Goal: Task Accomplishment & Management: Manage account settings

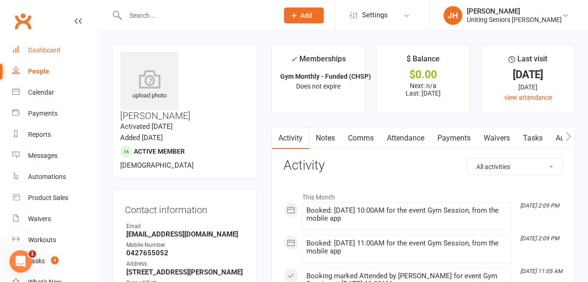
click at [61, 47] on link "Dashboard" at bounding box center [55, 50] width 87 height 21
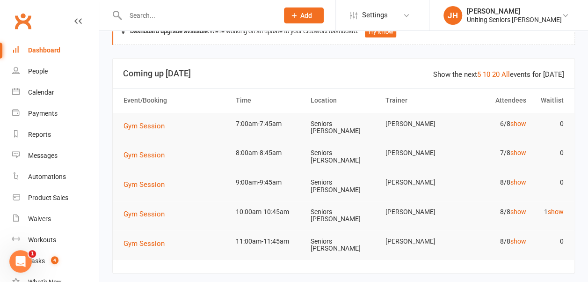
scroll to position [47, 0]
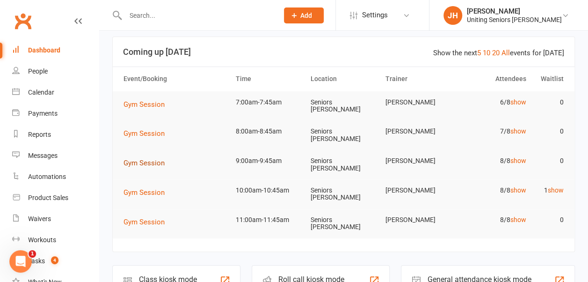
click at [155, 159] on span "Gym Session" at bounding box center [144, 163] width 41 height 8
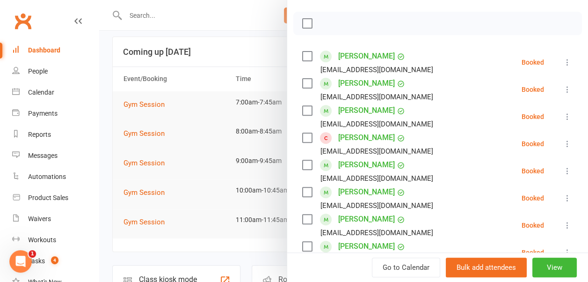
scroll to position [140, 0]
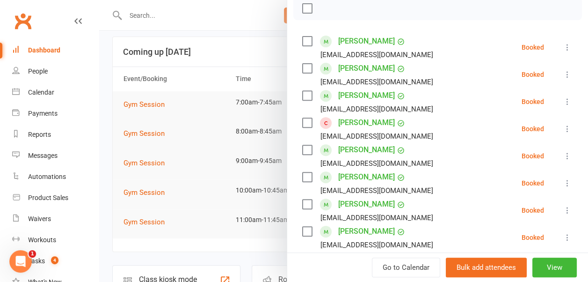
click at [563, 152] on icon at bounding box center [567, 155] width 9 height 9
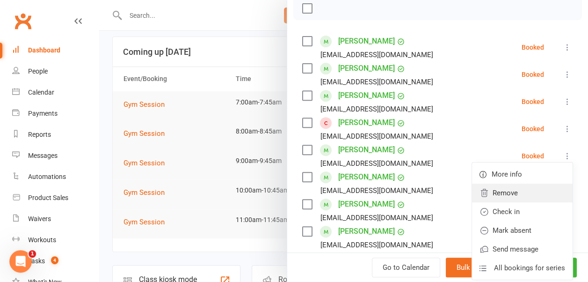
click at [518, 191] on link "Remove" at bounding box center [522, 192] width 101 height 19
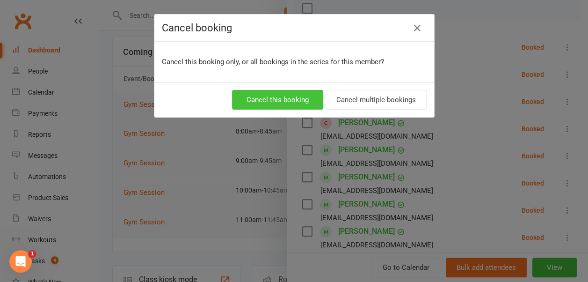
click at [267, 99] on button "Cancel this booking" at bounding box center [277, 100] width 91 height 20
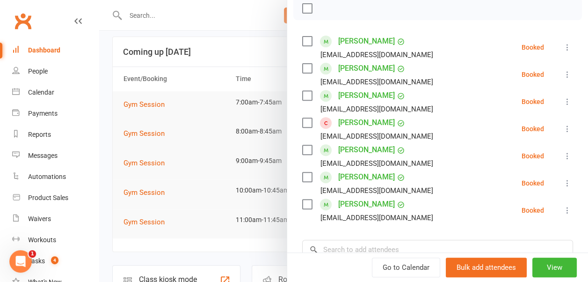
click at [249, 95] on div at bounding box center [343, 141] width 489 height 282
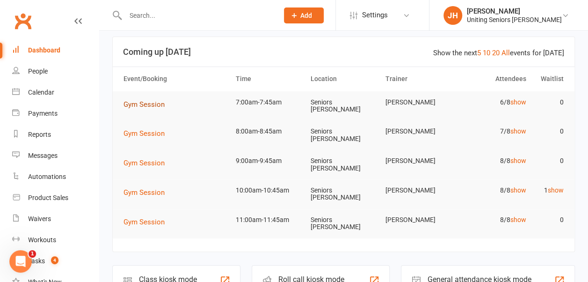
click at [141, 104] on span "Gym Session" at bounding box center [144, 104] width 41 height 8
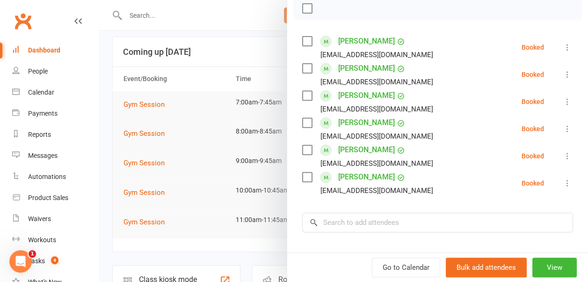
click at [230, 81] on div at bounding box center [343, 141] width 489 height 282
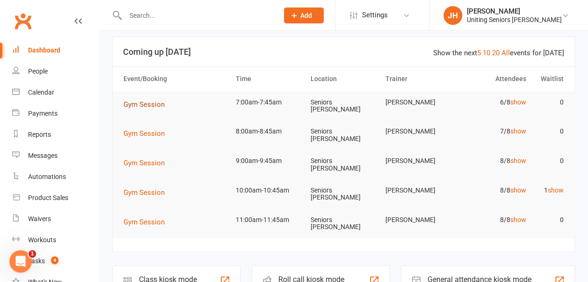
click at [136, 107] on span "Gym Session" at bounding box center [144, 104] width 41 height 8
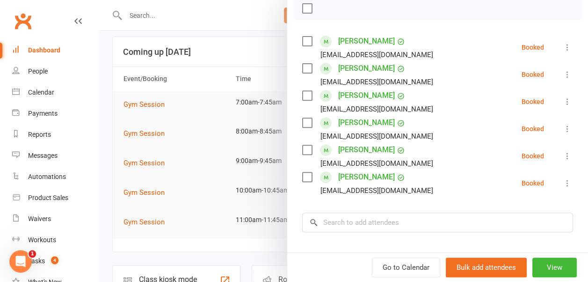
click at [563, 127] on icon at bounding box center [567, 128] width 9 height 9
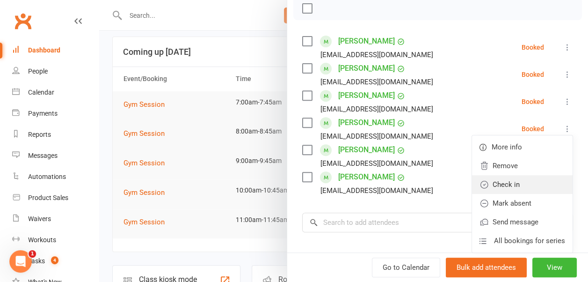
click at [520, 184] on link "Check in" at bounding box center [522, 184] width 101 height 19
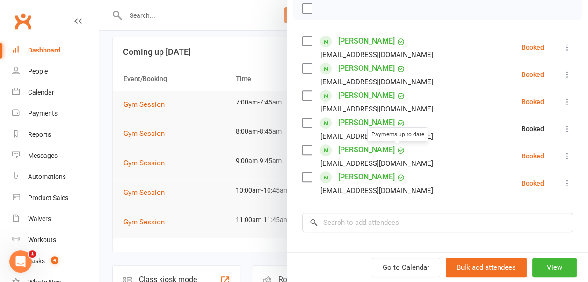
click at [217, 64] on div at bounding box center [343, 141] width 489 height 282
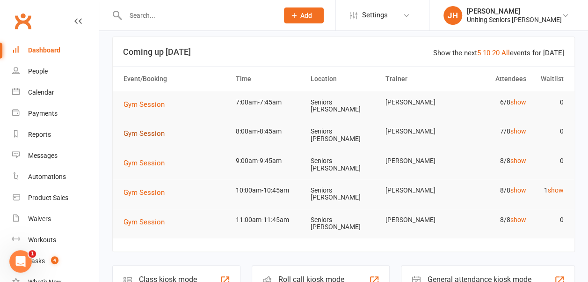
click at [152, 131] on span "Gym Session" at bounding box center [144, 133] width 41 height 8
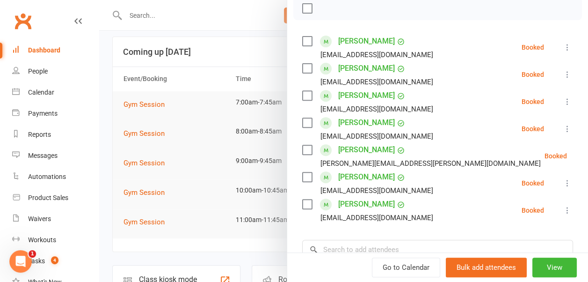
click at [228, 67] on div at bounding box center [343, 141] width 489 height 282
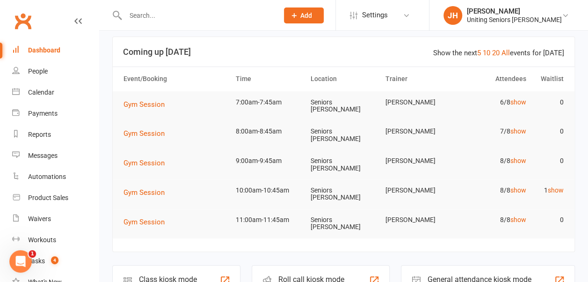
click at [155, 112] on td "Gym Session" at bounding box center [175, 104] width 112 height 26
click at [150, 108] on button "Gym Session" at bounding box center [148, 104] width 48 height 11
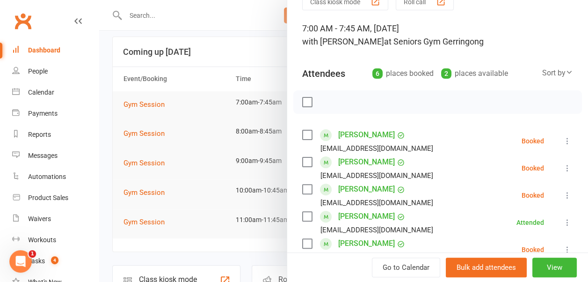
scroll to position [94, 0]
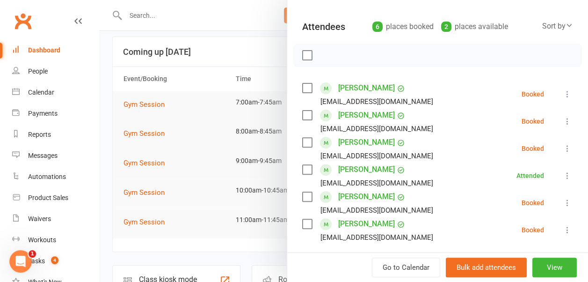
click at [563, 203] on icon at bounding box center [567, 202] width 9 height 9
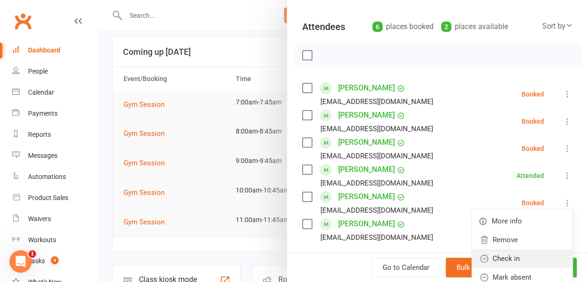
click at [522, 256] on link "Check in" at bounding box center [522, 258] width 101 height 19
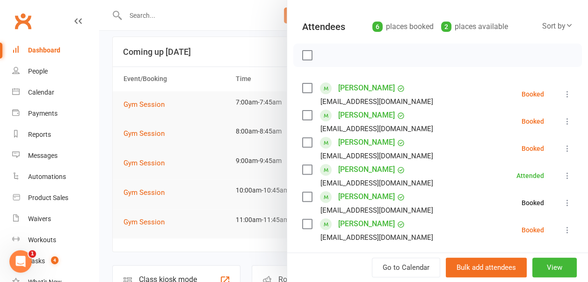
click at [224, 95] on div at bounding box center [343, 141] width 489 height 282
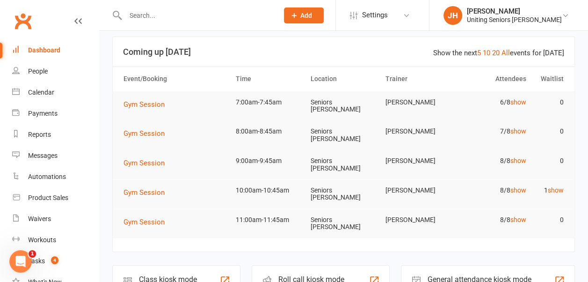
click at [150, 18] on input "text" at bounding box center [197, 15] width 149 height 13
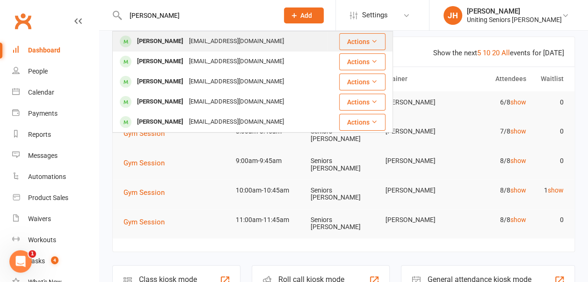
type input "[PERSON_NAME]"
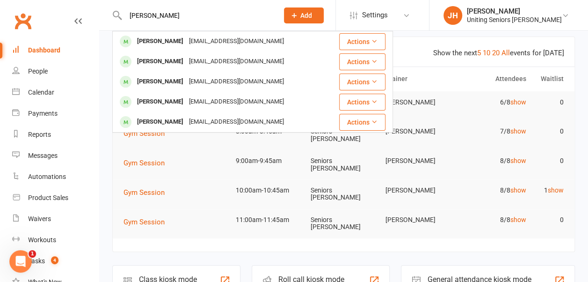
click at [159, 40] on div "[PERSON_NAME]" at bounding box center [160, 42] width 52 height 14
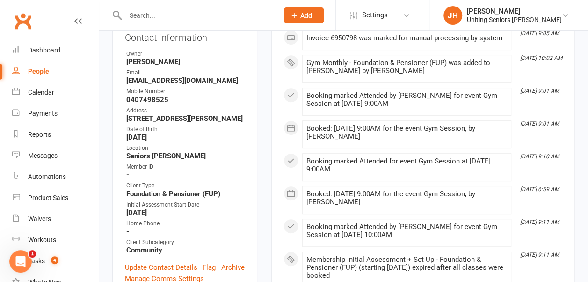
scroll to position [187, 0]
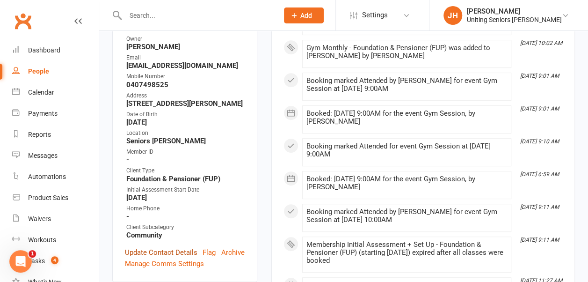
click at [144, 247] on link "Update Contact Details" at bounding box center [161, 252] width 73 height 11
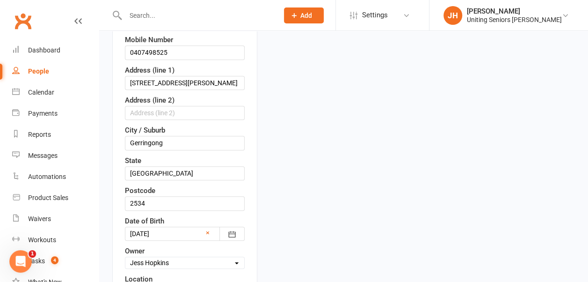
scroll to position [325, 0]
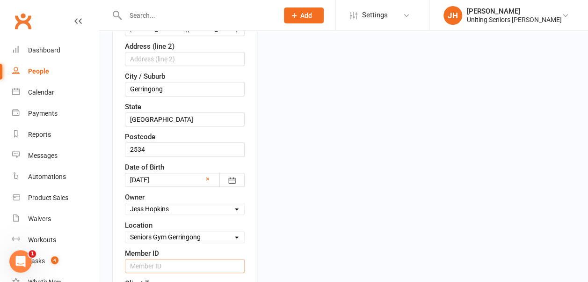
click at [144, 259] on input "text" at bounding box center [185, 266] width 120 height 14
paste input "C0112550"
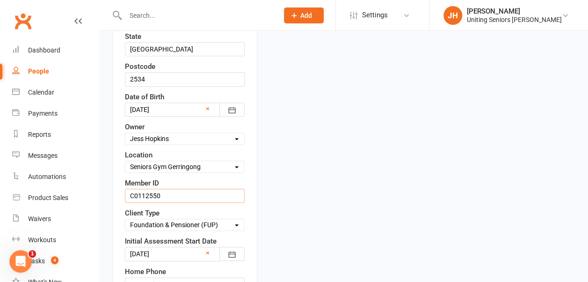
scroll to position [465, 0]
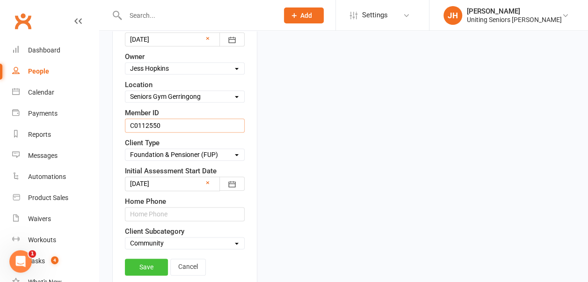
type input "C0112550"
click at [153, 258] on link "Save" at bounding box center [146, 266] width 43 height 17
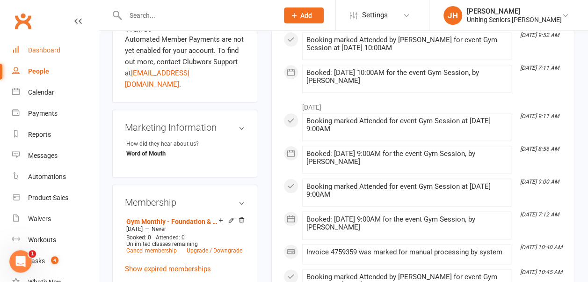
click at [44, 48] on div "Dashboard" at bounding box center [44, 49] width 32 height 7
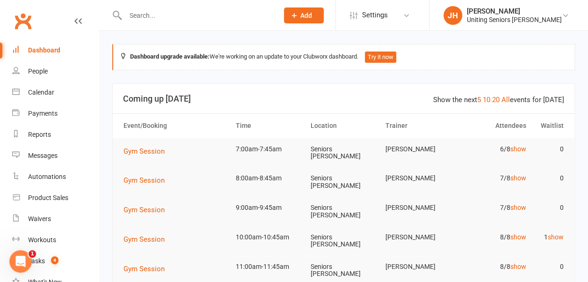
click at [144, 143] on td "Gym Session" at bounding box center [175, 151] width 112 height 26
click at [146, 148] on span "Gym Session" at bounding box center [144, 151] width 41 height 8
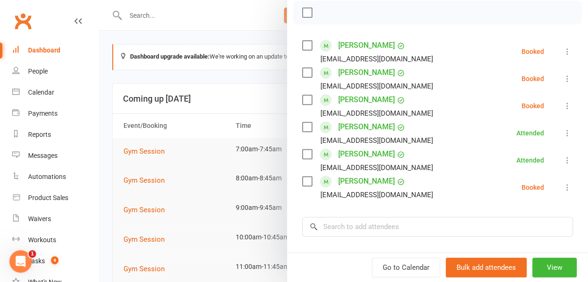
scroll to position [140, 0]
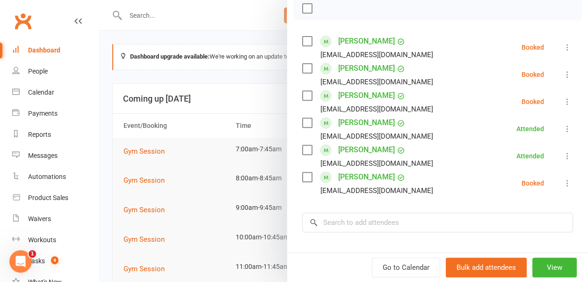
click at [563, 45] on icon at bounding box center [567, 47] width 9 height 9
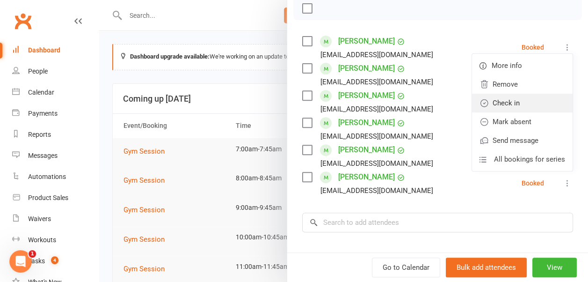
click at [532, 103] on link "Check in" at bounding box center [522, 103] width 101 height 19
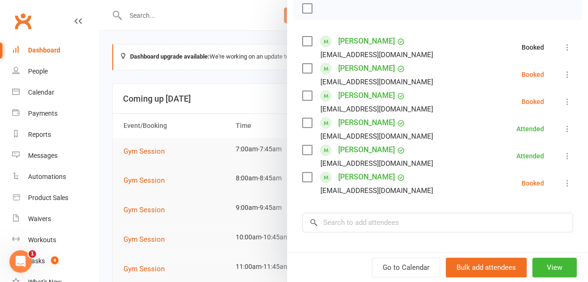
click at [563, 75] on icon at bounding box center [567, 74] width 9 height 9
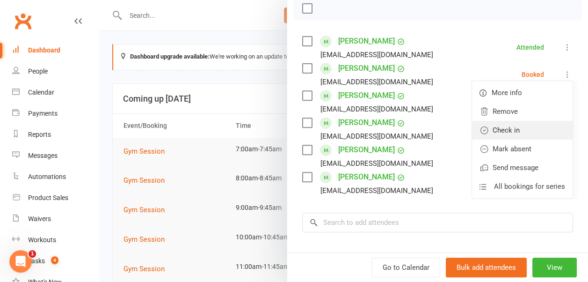
click at [535, 126] on link "Check in" at bounding box center [522, 130] width 101 height 19
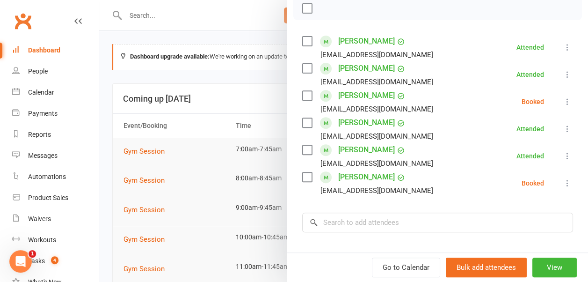
click at [563, 99] on icon at bounding box center [567, 101] width 9 height 9
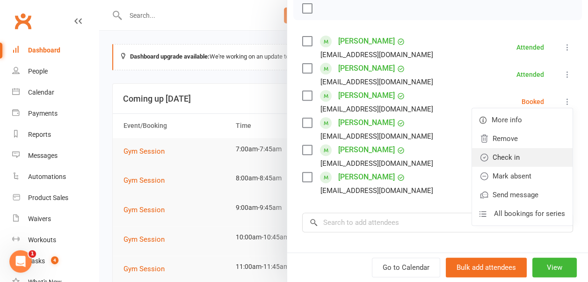
click at [542, 154] on link "Check in" at bounding box center [522, 157] width 101 height 19
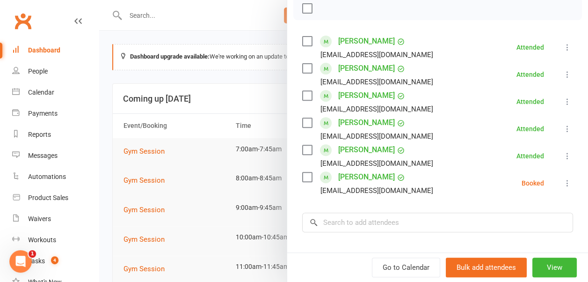
click at [563, 180] on icon at bounding box center [567, 182] width 9 height 9
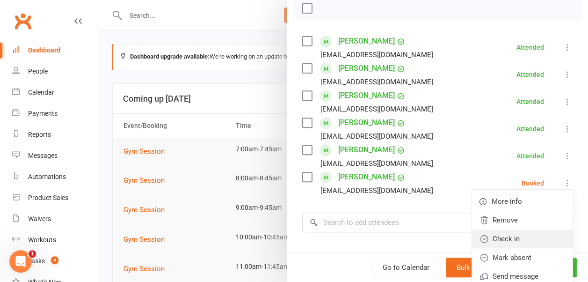
click at [520, 235] on link "Check in" at bounding box center [522, 238] width 101 height 19
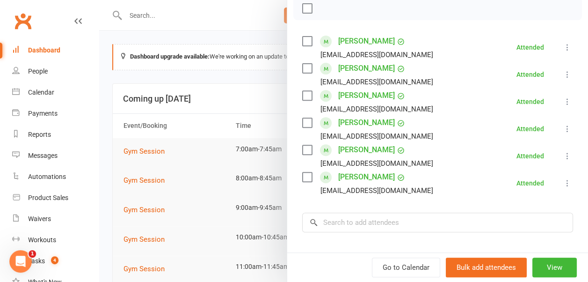
click at [210, 87] on div at bounding box center [343, 141] width 489 height 282
